Goal: Transaction & Acquisition: Register for event/course

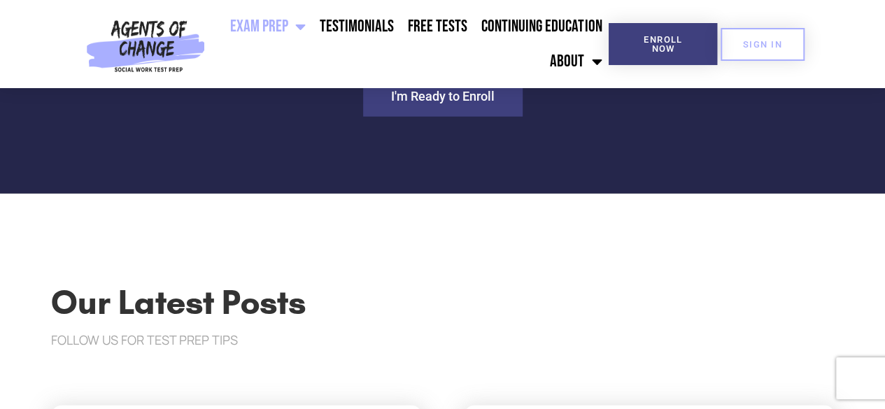
scroll to position [4407, 0]
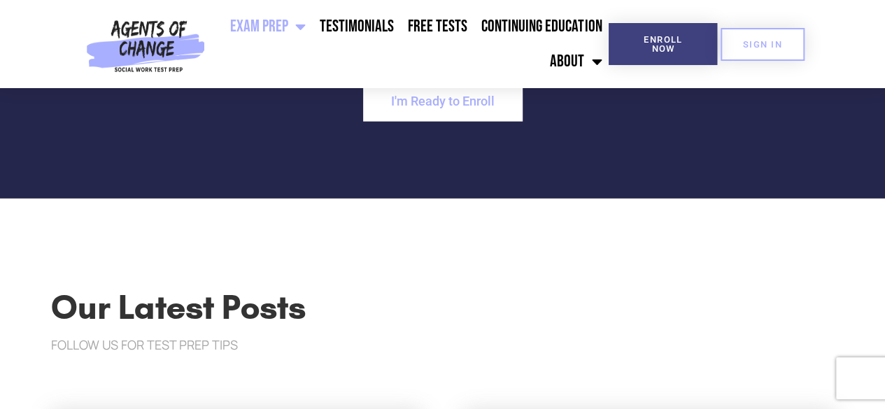
click at [431, 108] on span "I'm Ready to Enroll" at bounding box center [443, 101] width 104 height 13
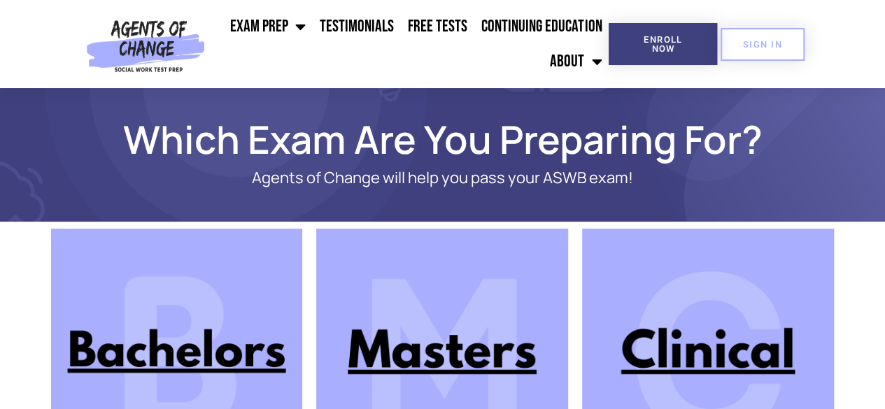
scroll to position [207, 0]
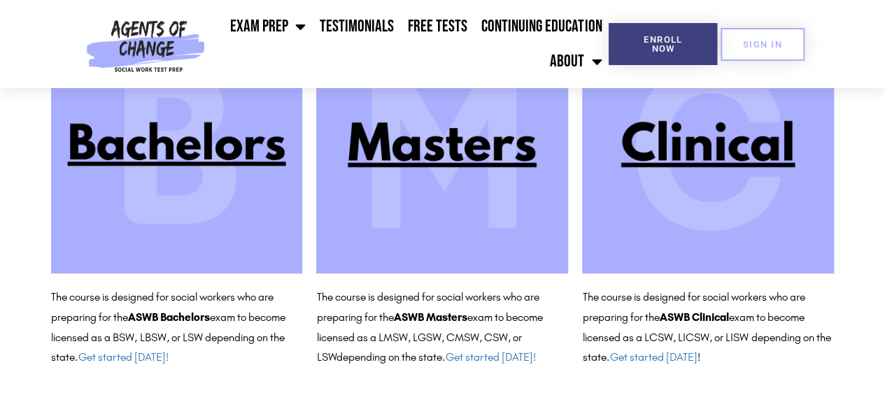
click at [630, 150] on img at bounding box center [708, 148] width 252 height 252
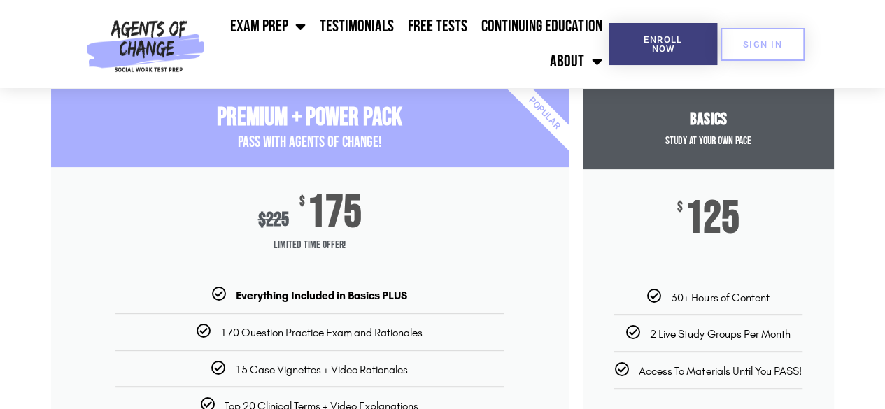
scroll to position [146, 0]
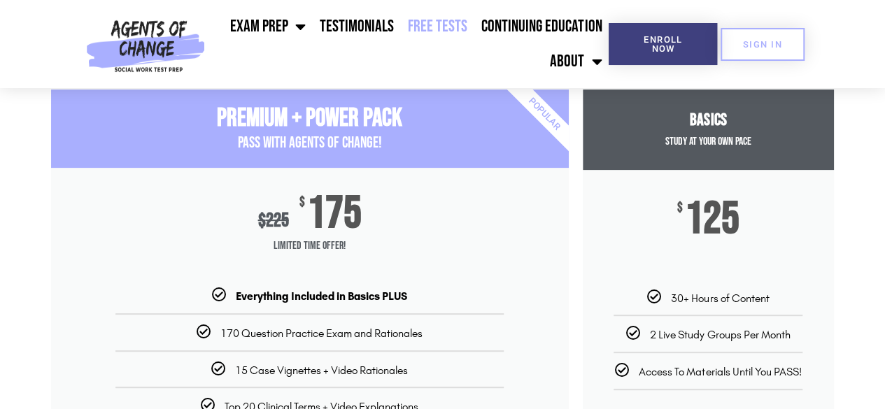
click at [441, 19] on link "Free Tests" at bounding box center [437, 26] width 73 height 35
